Goal: Check status: Check status

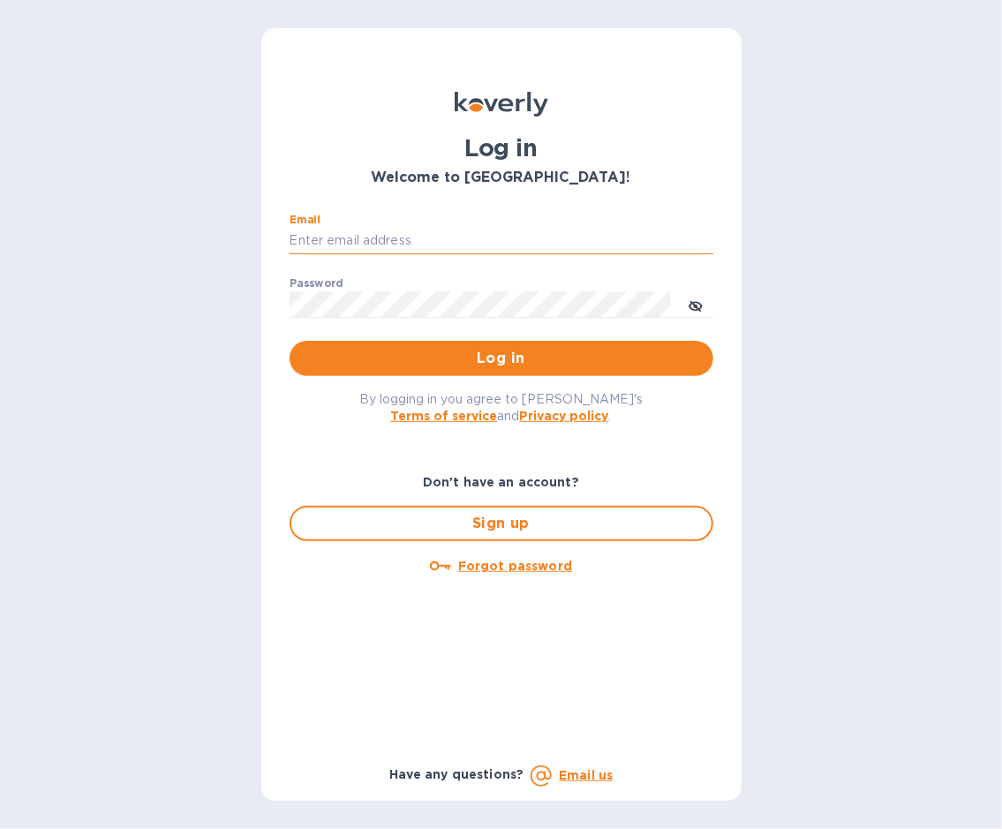
click at [331, 237] on input "Email" at bounding box center [501, 241] width 424 height 26
click at [289, 341] on button "Log in" at bounding box center [501, 358] width 424 height 35
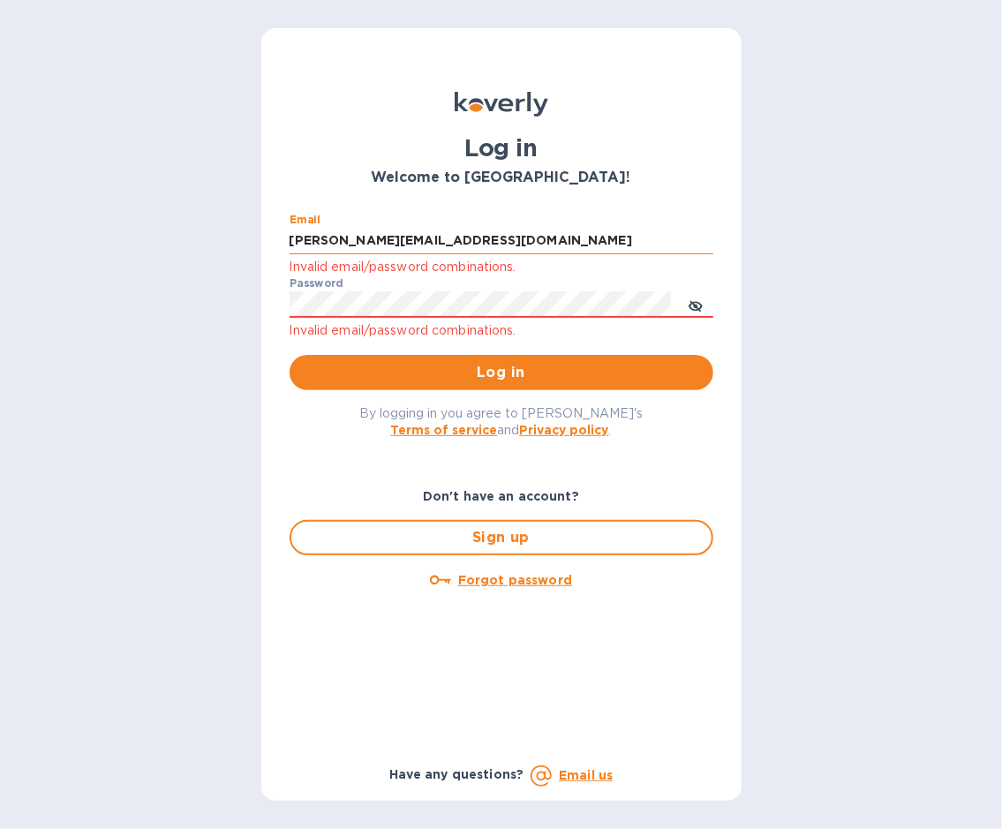
click at [415, 237] on input "[PERSON_NAME][EMAIL_ADDRESS][DOMAIN_NAME]" at bounding box center [501, 241] width 424 height 26
type input "[PERSON_NAME][EMAIL_ADDRESS][DOMAIN_NAME]"
click at [426, 396] on div "By logging in you agree to Koverly's Terms of service and Privacy policy ." at bounding box center [501, 421] width 452 height 62
click at [454, 382] on span "Log in" at bounding box center [501, 372] width 395 height 21
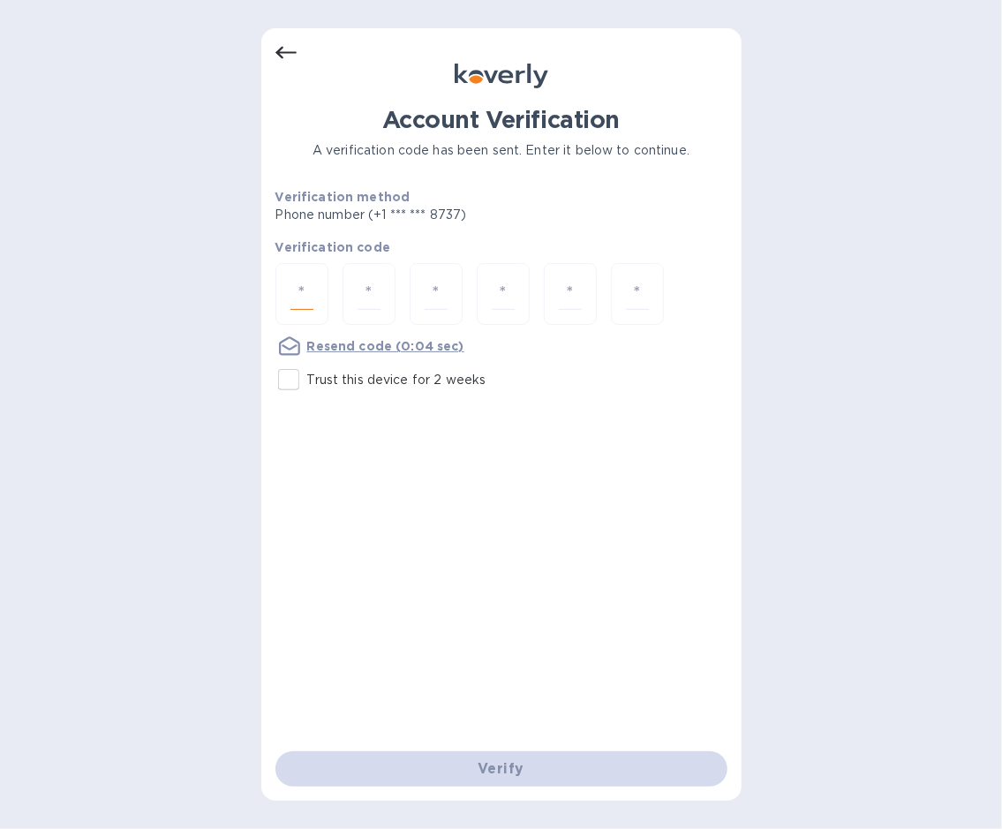
click at [309, 304] on input "number" at bounding box center [301, 294] width 23 height 33
type input "4"
type input "6"
type input "8"
type input "7"
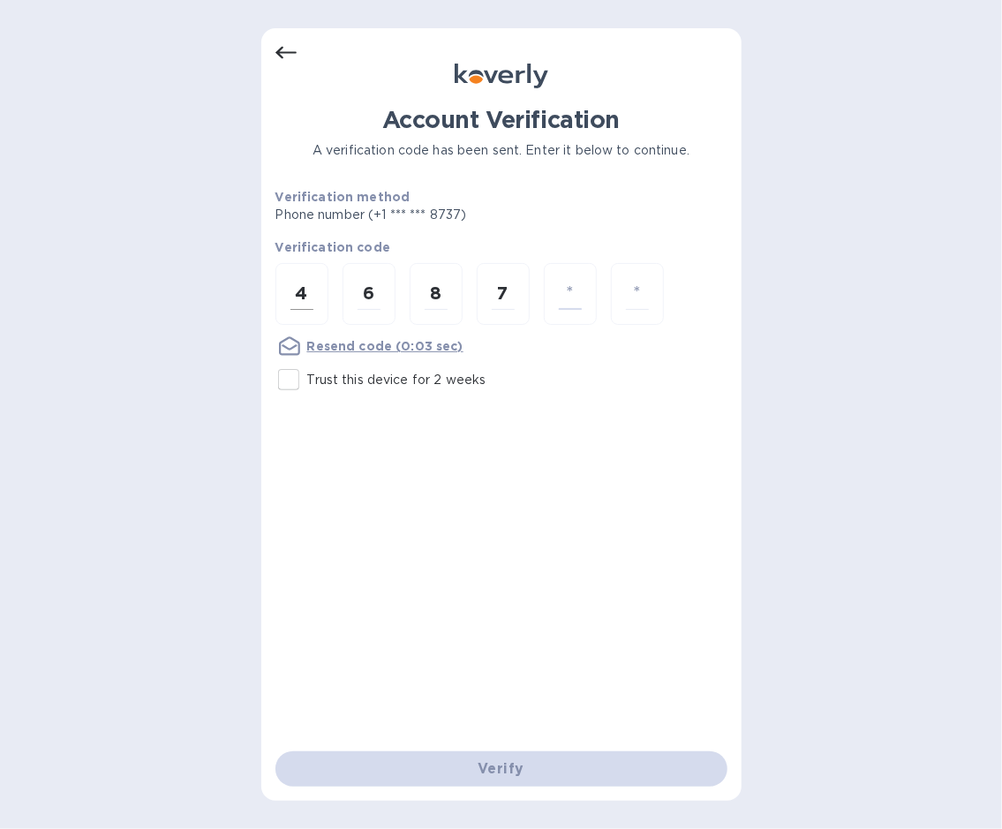
type input "7"
type input "1"
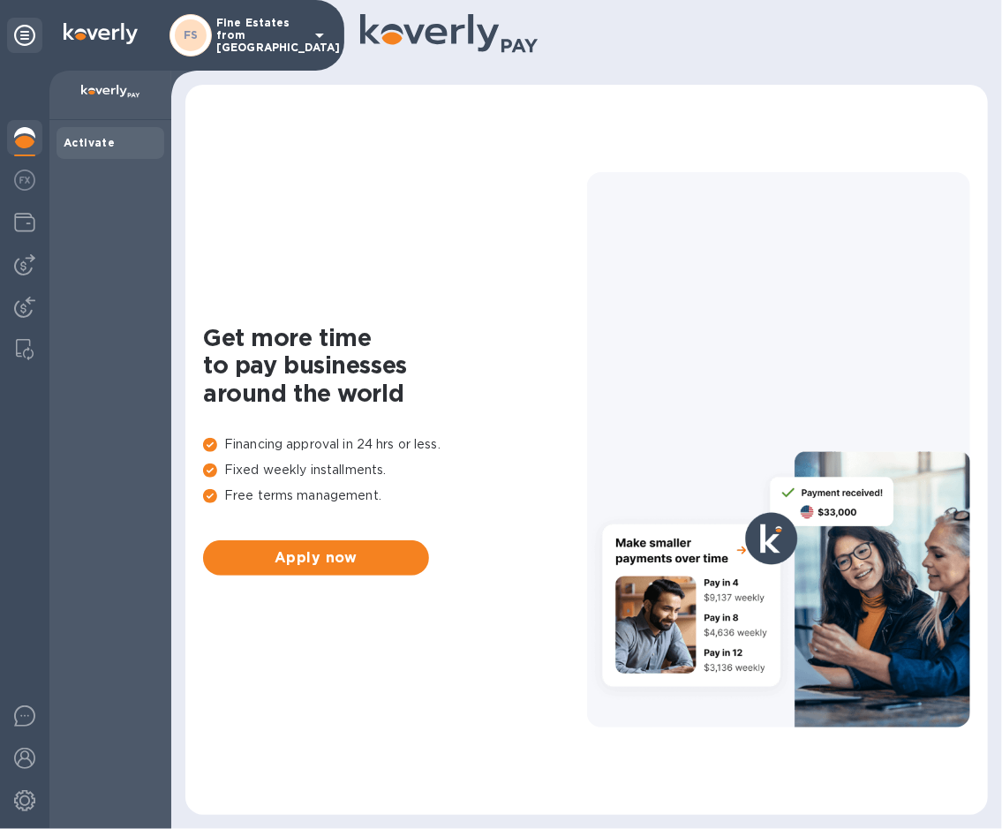
click at [511, 229] on div "Get more time to pay businesses around the world Financing approval in 24 hrs o…" at bounding box center [586, 449] width 767 height 695
click at [222, 29] on p "Fine Estates from [GEOGRAPHIC_DATA]" at bounding box center [260, 35] width 88 height 37
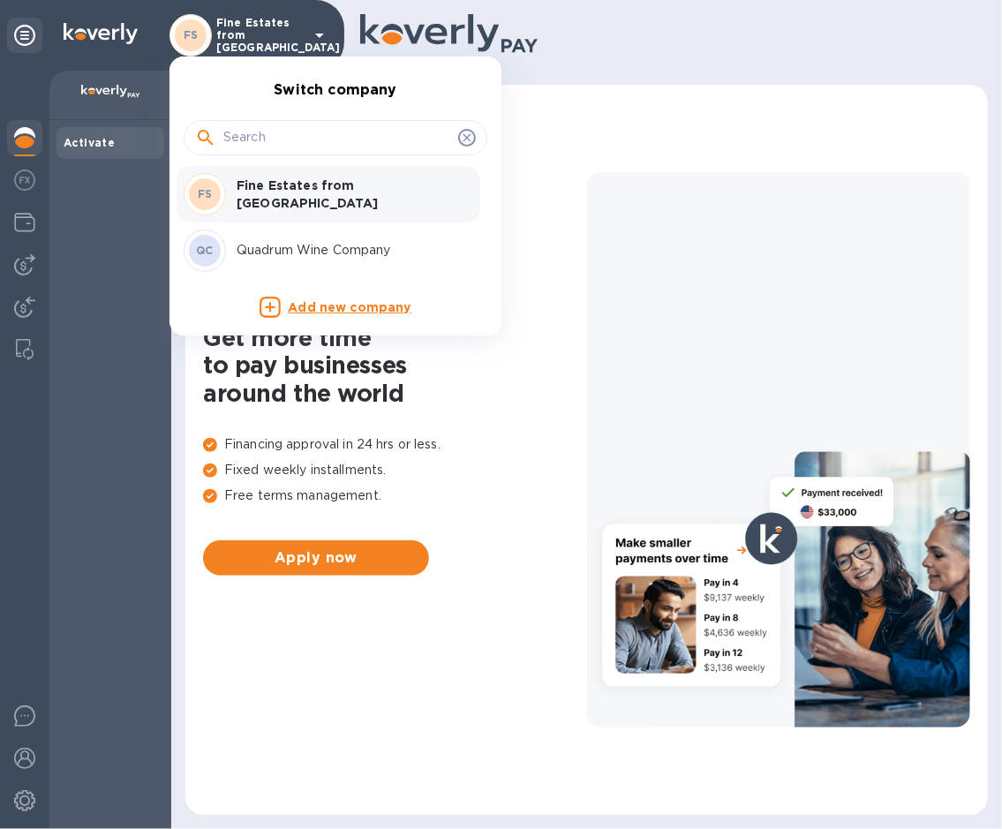
click at [295, 237] on div "QC Quadrum Wine Company" at bounding box center [321, 250] width 275 height 42
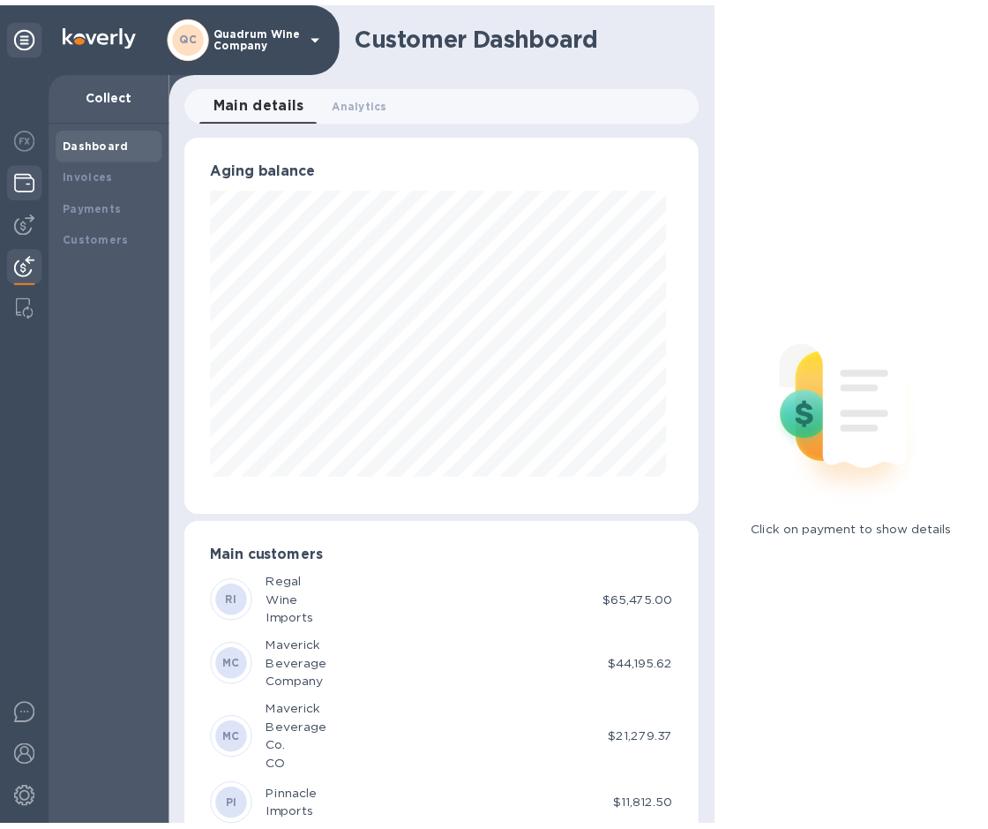
scroll to position [882093, 881958]
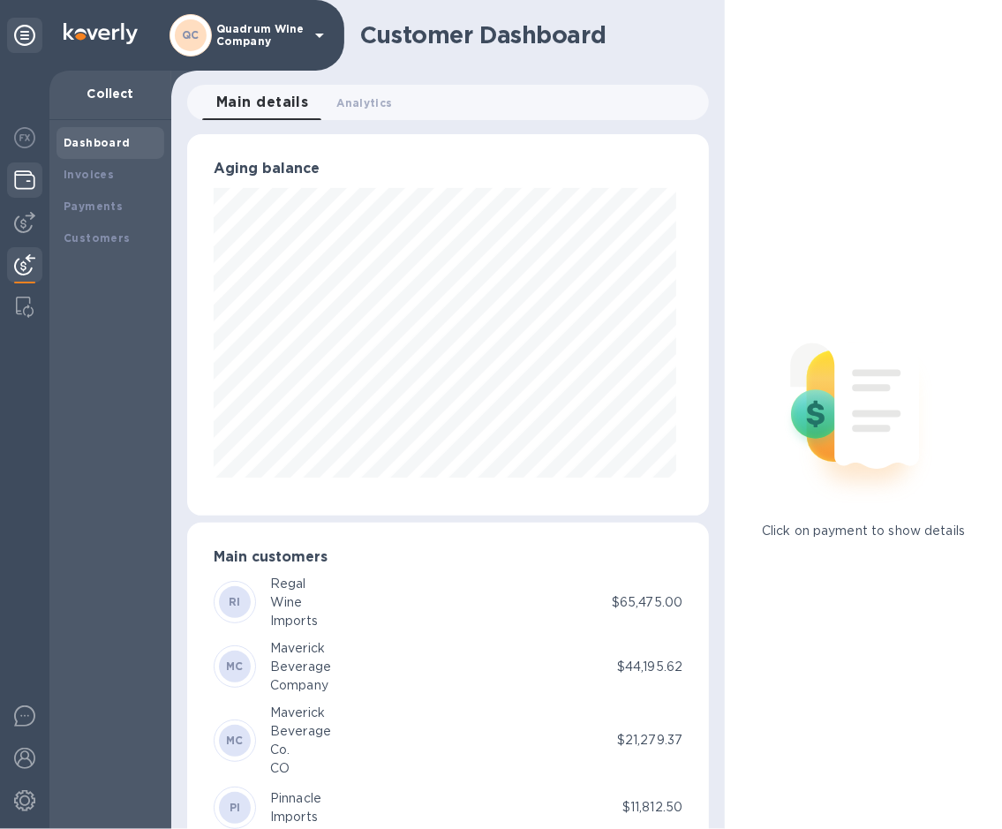
click at [21, 186] on img at bounding box center [24, 179] width 21 height 21
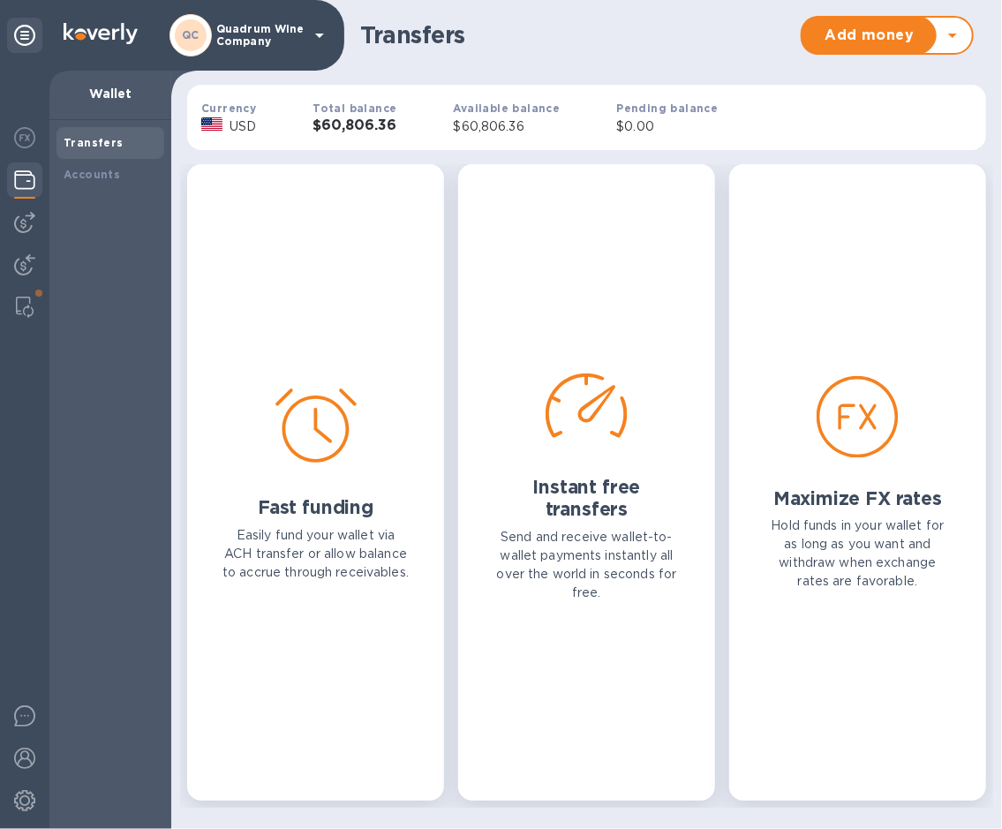
click at [332, 100] on div "Total balance $60,806.36" at bounding box center [354, 118] width 140 height 94
